Goal: Task Accomplishment & Management: Manage account settings

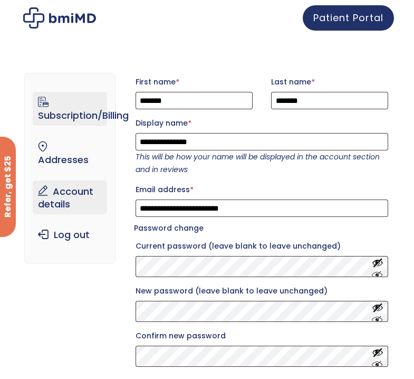
click at [74, 120] on link "Subscription/Billing" at bounding box center [70, 109] width 74 height 34
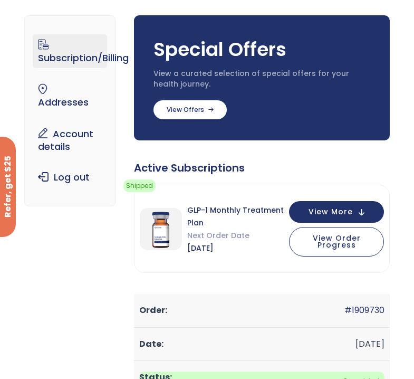
scroll to position [279, 0]
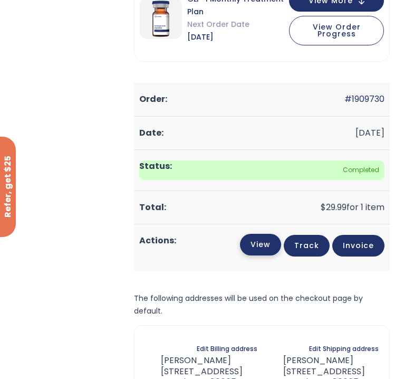
click at [260, 236] on link "View" at bounding box center [260, 245] width 41 height 22
